Goal: Check status: Check status

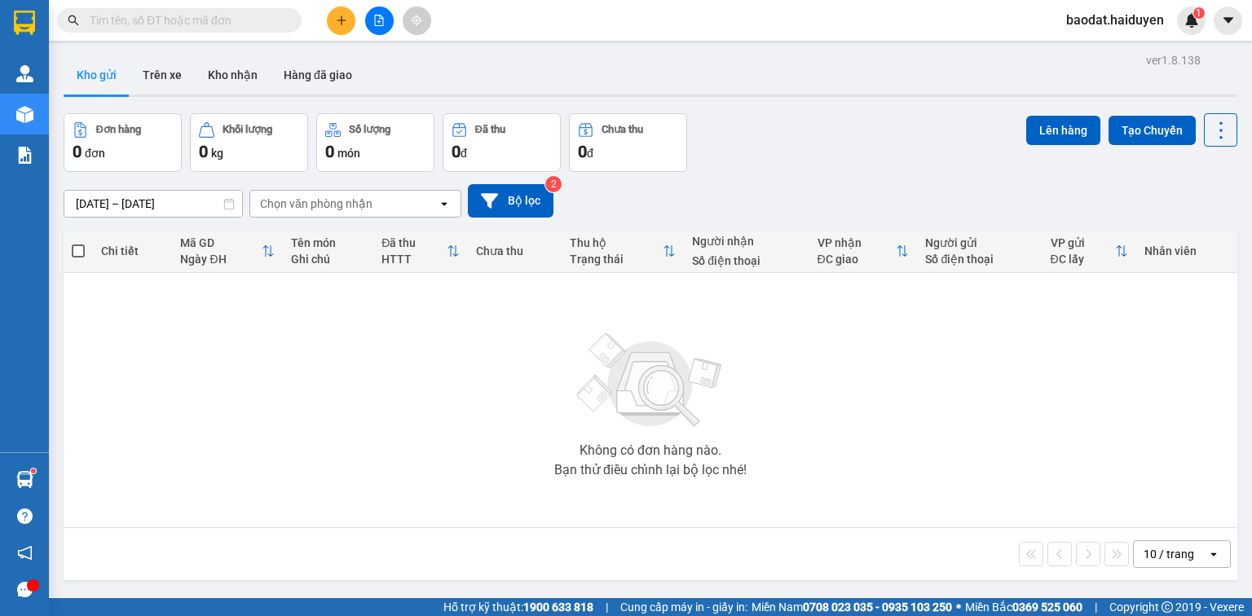
click at [194, 20] on input "text" at bounding box center [186, 20] width 192 height 18
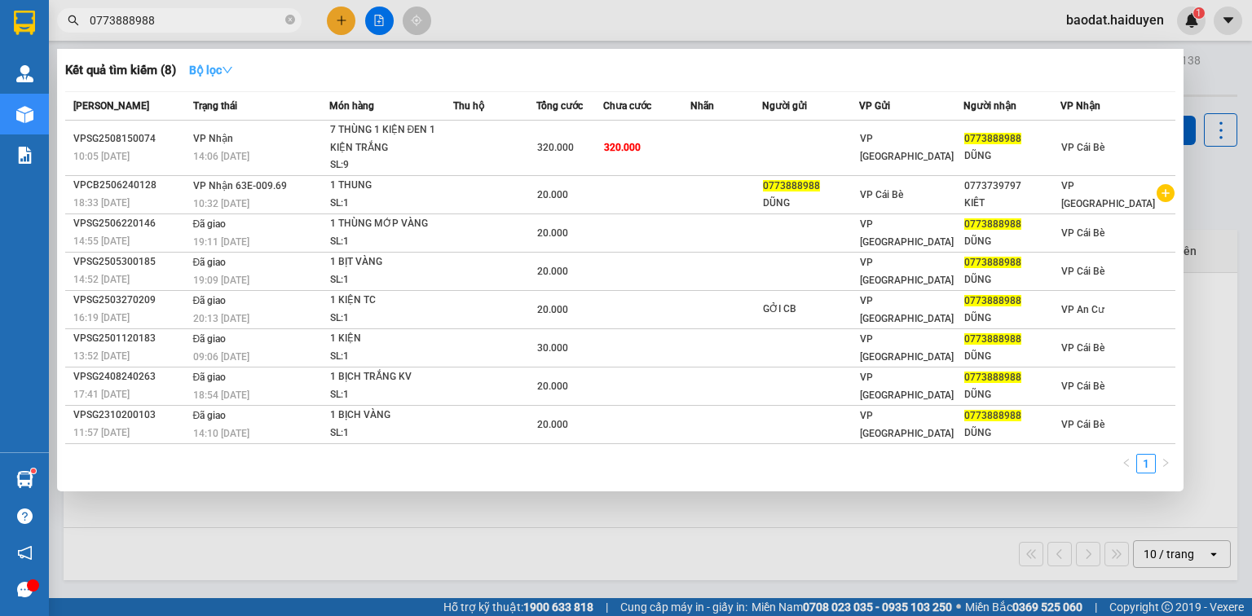
type input "0773888988"
click at [202, 72] on strong "Bộ lọc" at bounding box center [211, 70] width 44 height 13
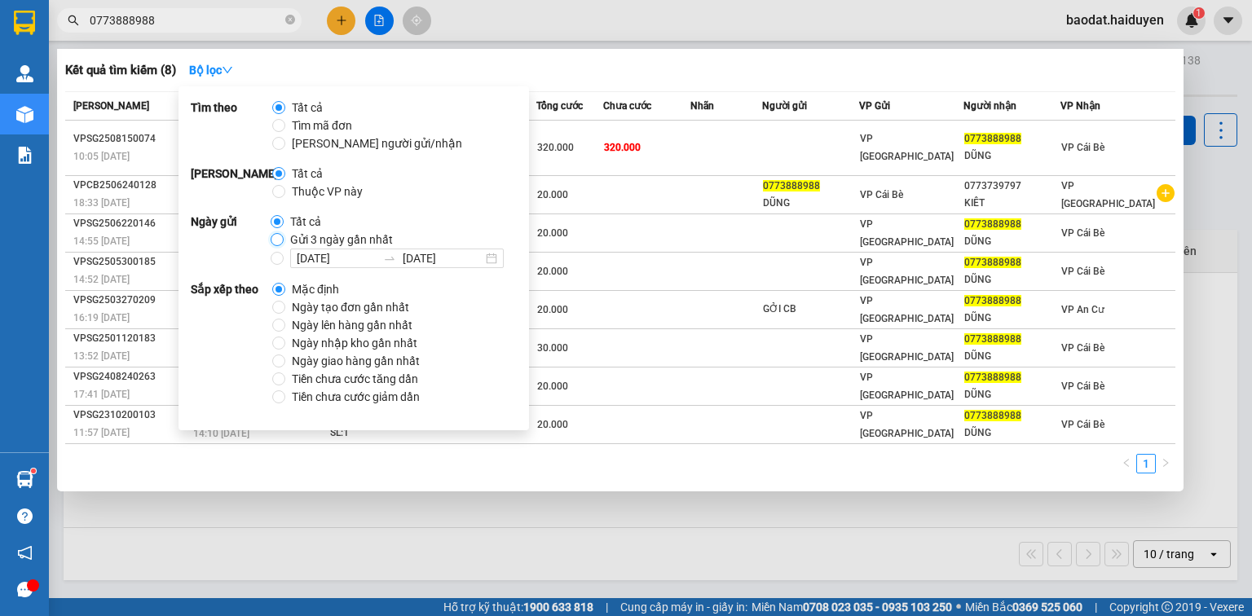
click at [276, 239] on input "Gửi 3 ngày gần nhất" at bounding box center [277, 239] width 13 height 13
radio input "true"
radio input "false"
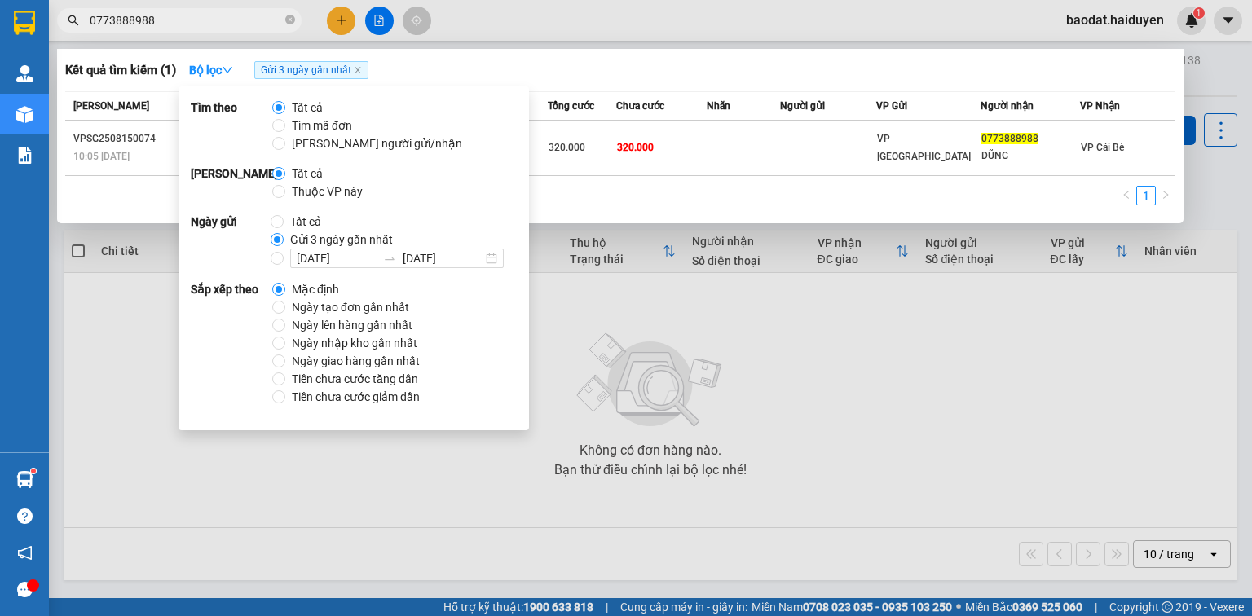
click at [232, 24] on input "0773888988" at bounding box center [186, 20] width 192 height 18
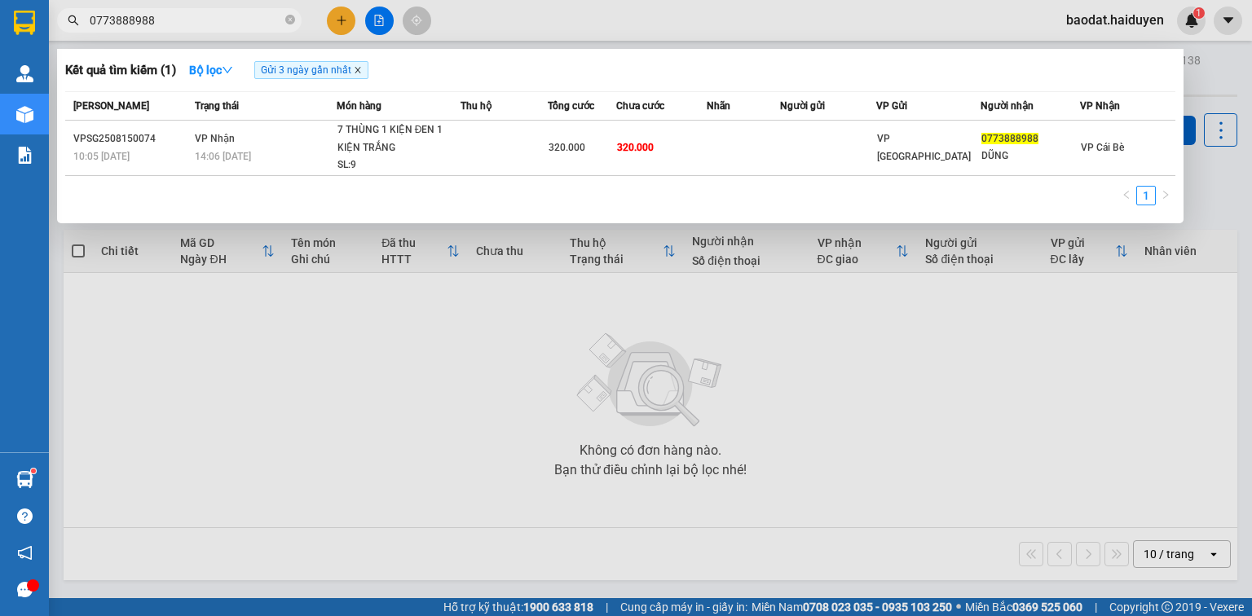
click at [362, 71] on icon "close" at bounding box center [358, 70] width 8 height 8
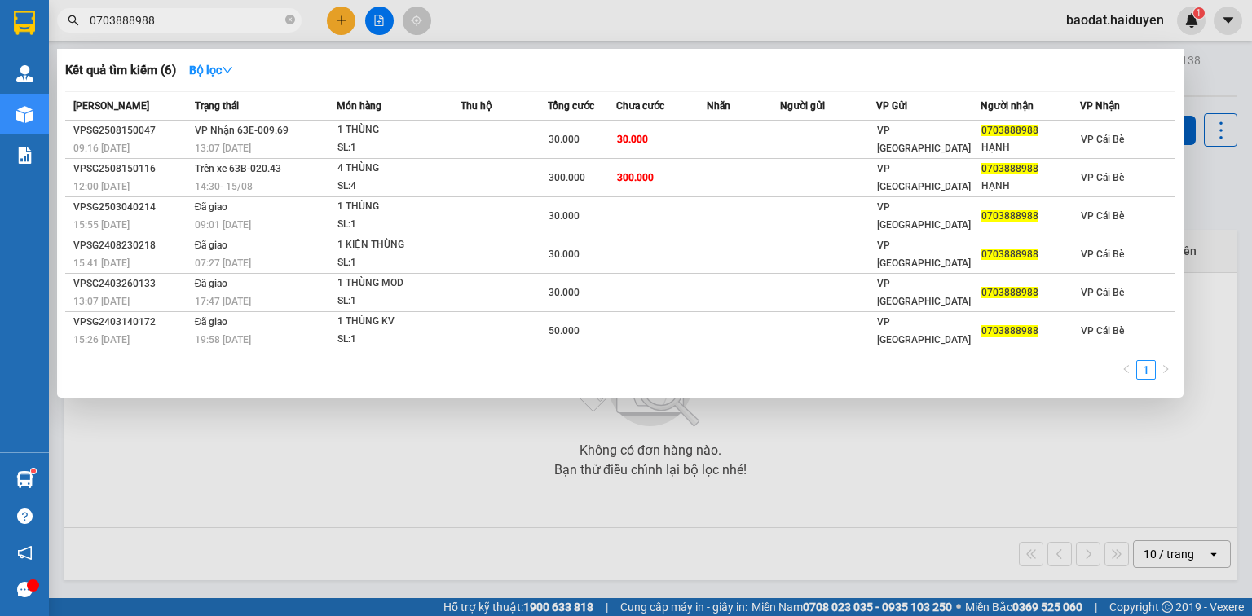
type input "0703888988"
